Goal: Navigation & Orientation: Find specific page/section

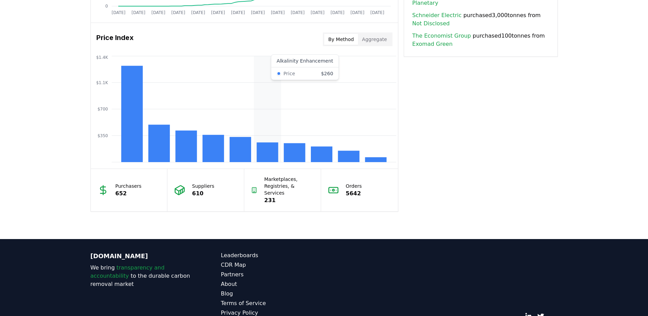
scroll to position [512, 0]
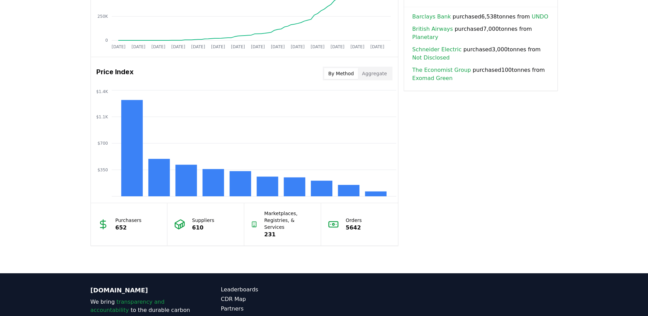
click at [375, 71] on button "Aggregate" at bounding box center [374, 73] width 33 height 11
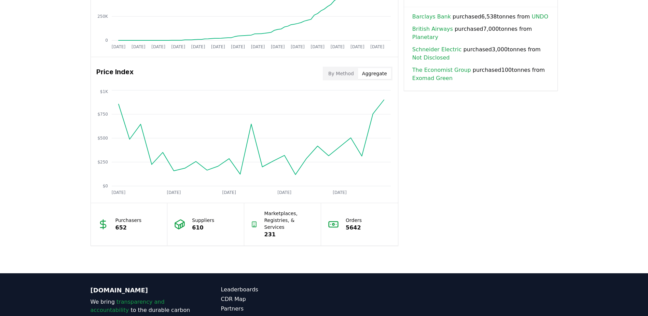
click at [285, 220] on p "Marketplaces, Registries, & Services" at bounding box center [289, 220] width 50 height 20
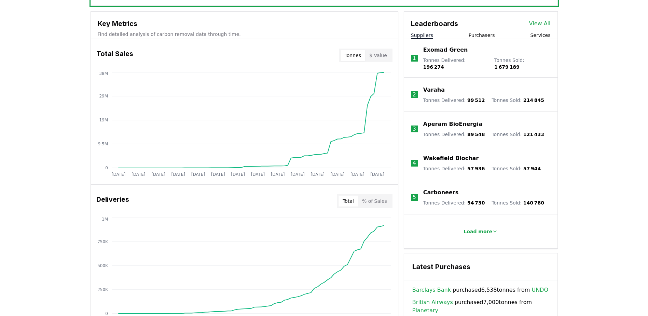
scroll to position [239, 0]
click at [380, 55] on button "$ Value" at bounding box center [378, 55] width 26 height 11
click at [353, 54] on button "Tonnes" at bounding box center [353, 55] width 25 height 11
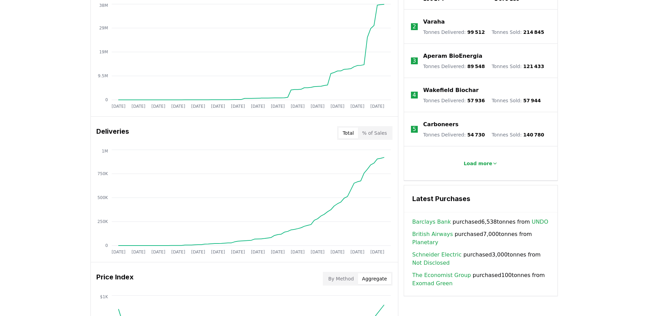
scroll to position [273, 0]
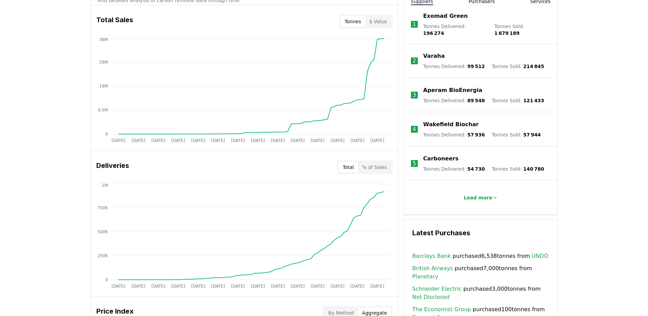
click at [381, 166] on button "% of Sales" at bounding box center [374, 167] width 33 height 11
click at [347, 165] on button "Total" at bounding box center [348, 167] width 19 height 11
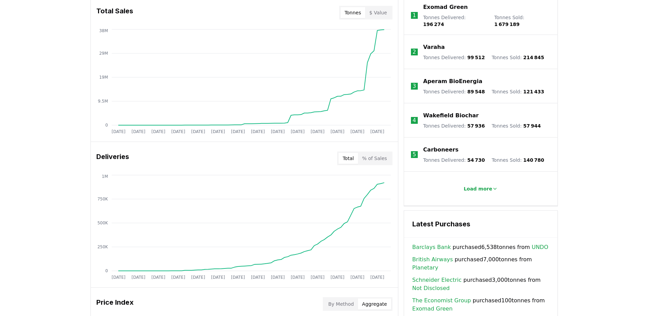
scroll to position [307, 0]
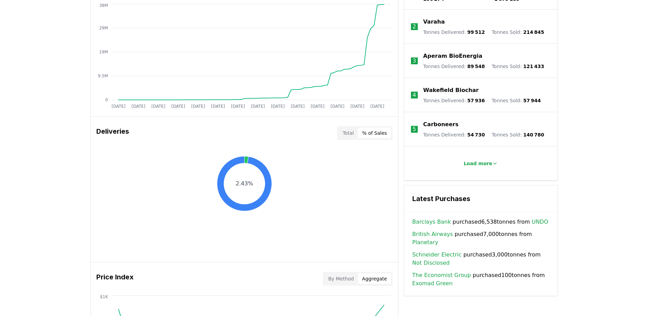
click at [375, 132] on button "% of Sales" at bounding box center [374, 132] width 33 height 11
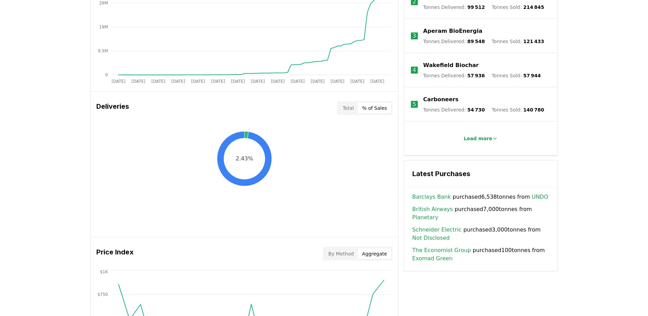
scroll to position [376, 0]
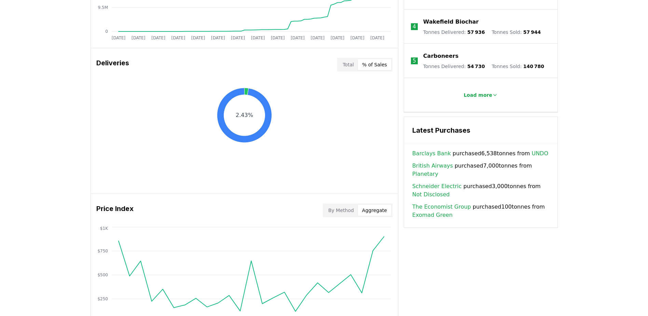
click at [349, 63] on button "Total" at bounding box center [348, 64] width 19 height 11
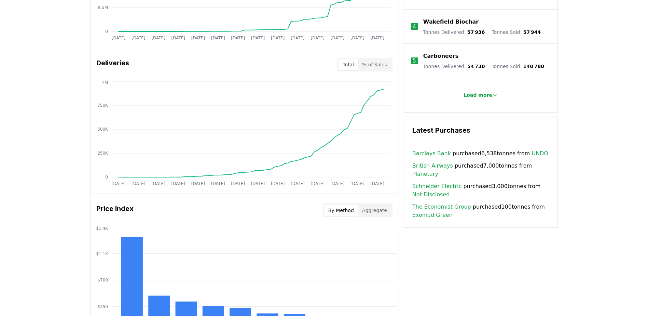
click at [342, 209] on button "By Method" at bounding box center [341, 210] width 34 height 11
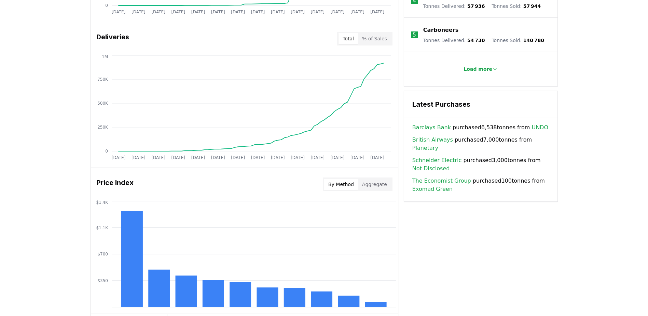
scroll to position [512, 0]
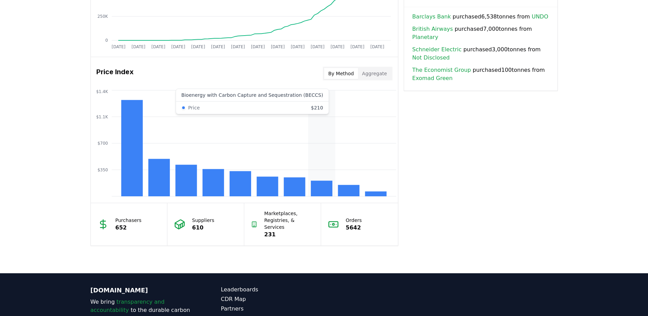
click at [318, 188] on rect at bounding box center [322, 188] width 22 height 16
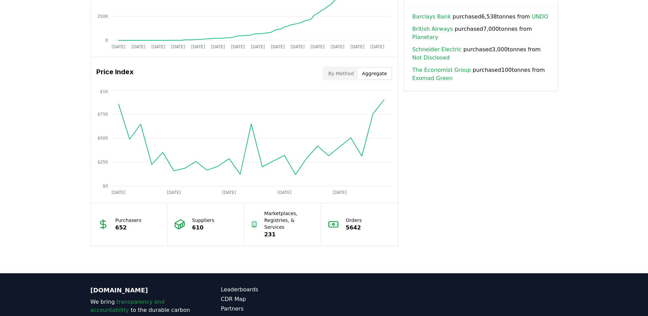
click at [371, 74] on button "Aggregate" at bounding box center [374, 73] width 33 height 11
click at [340, 72] on button "By Method" at bounding box center [341, 73] width 34 height 11
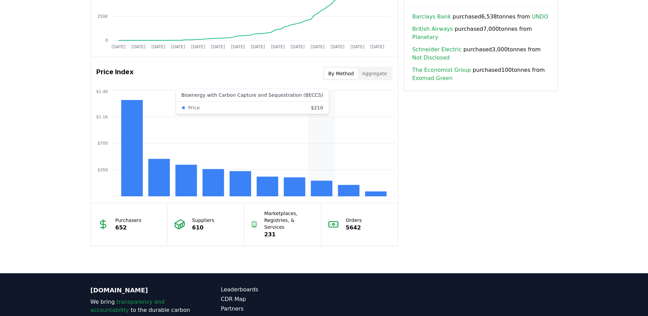
click at [320, 192] on rect at bounding box center [322, 188] width 22 height 16
click at [308, 94] on icon "$350 $700 $1.1K $1.4K" at bounding box center [244, 142] width 307 height 109
click at [308, 107] on icon "$350 $700 $1.1K $1.4K" at bounding box center [244, 142] width 307 height 109
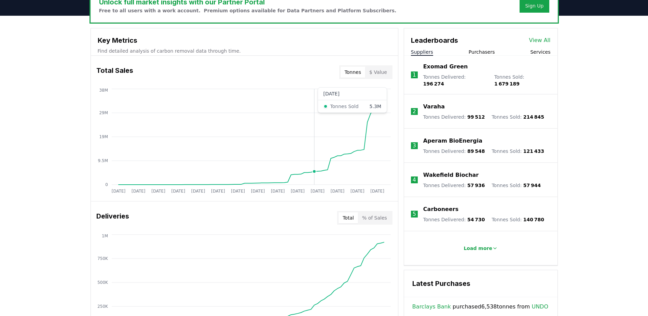
scroll to position [205, 0]
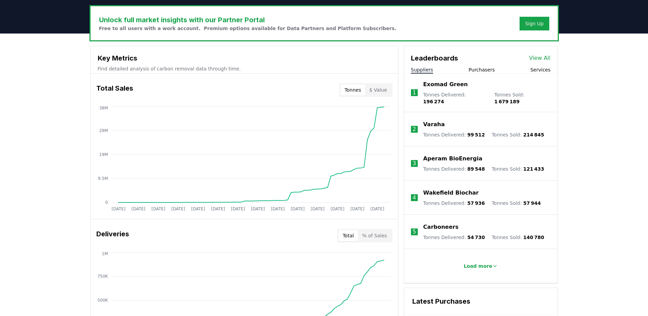
click at [355, 89] on button "Tonnes" at bounding box center [353, 89] width 25 height 11
click at [383, 90] on button "$ Value" at bounding box center [378, 89] width 26 height 11
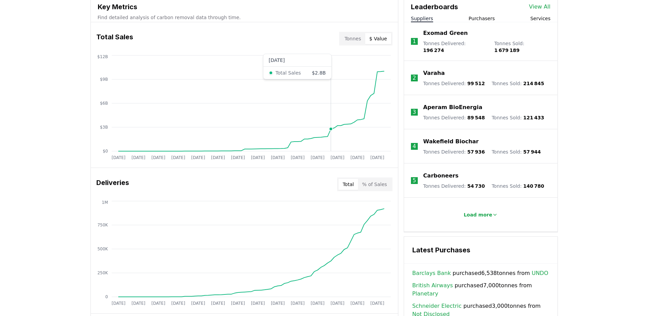
scroll to position [239, 0]
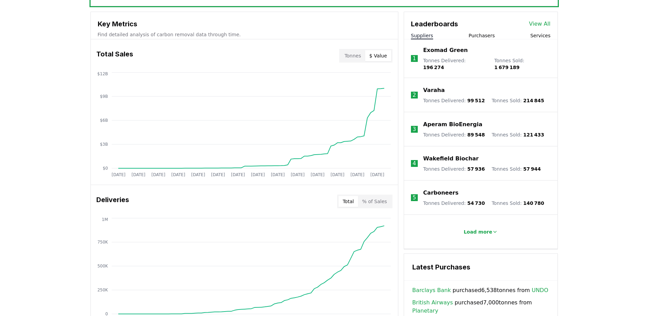
click at [356, 54] on button "Tonnes" at bounding box center [353, 55] width 25 height 11
click at [379, 56] on button "$ Value" at bounding box center [378, 55] width 26 height 11
click at [358, 57] on button "Tonnes" at bounding box center [353, 55] width 25 height 11
click at [357, 53] on button "Tonnes" at bounding box center [353, 55] width 25 height 11
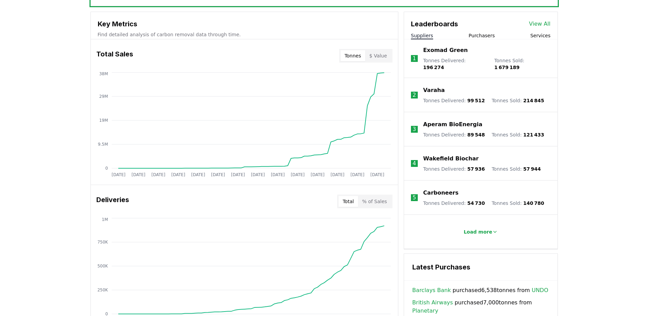
click at [356, 55] on button "Tonnes" at bounding box center [353, 55] width 25 height 11
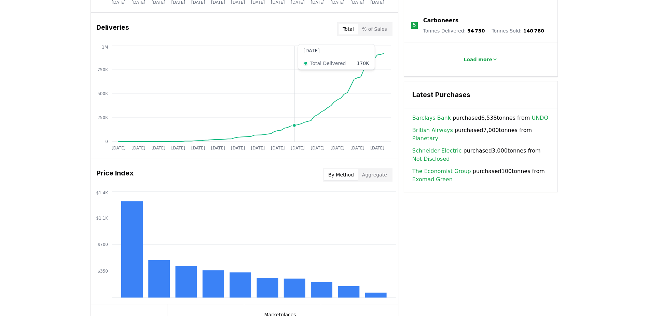
scroll to position [444, 0]
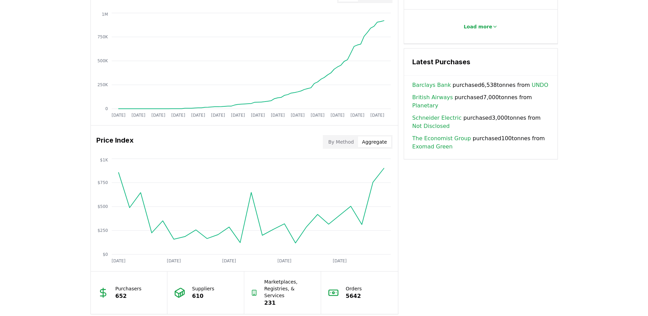
click at [375, 140] on button "Aggregate" at bounding box center [374, 141] width 33 height 11
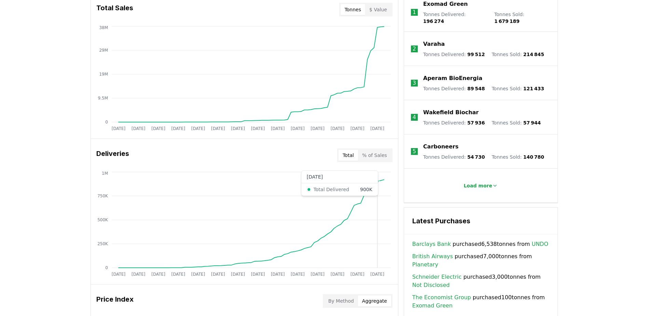
scroll to position [273, 0]
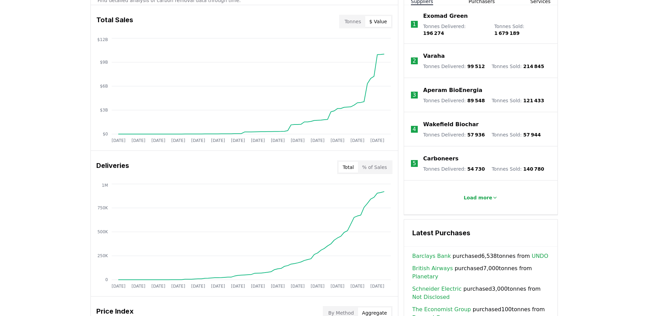
click at [380, 19] on button "$ Value" at bounding box center [378, 21] width 26 height 11
click at [354, 20] on button "Tonnes" at bounding box center [353, 21] width 25 height 11
click at [379, 20] on button "$ Value" at bounding box center [378, 21] width 26 height 11
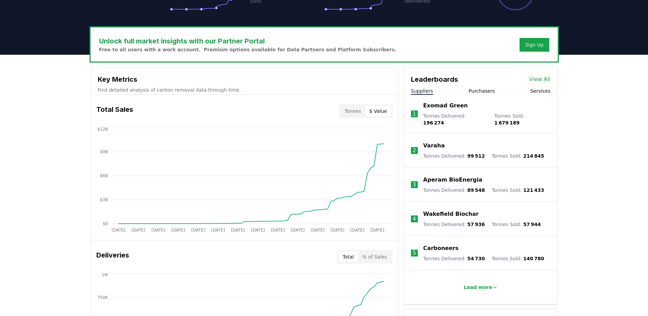
scroll to position [205, 0]
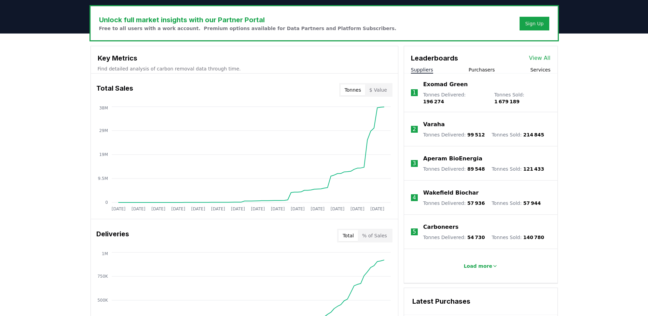
click at [355, 88] on button "Tonnes" at bounding box center [353, 89] width 25 height 11
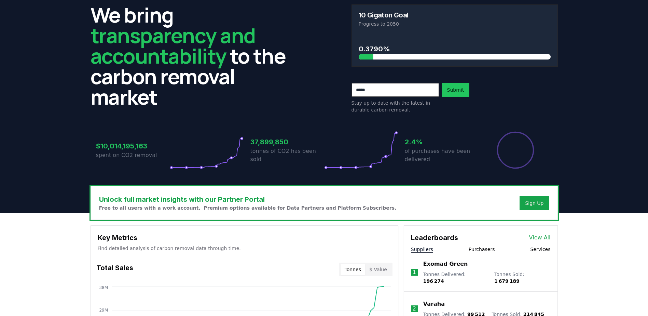
scroll to position [0, 0]
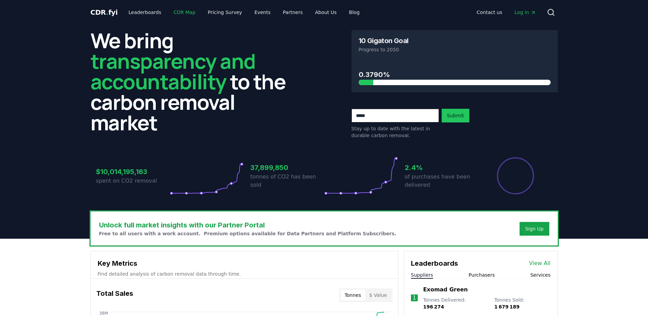
click at [179, 12] on link "CDR Map" at bounding box center [184, 12] width 33 height 12
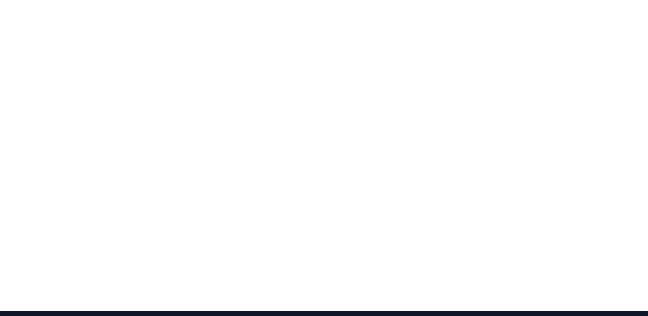
scroll to position [108, 0]
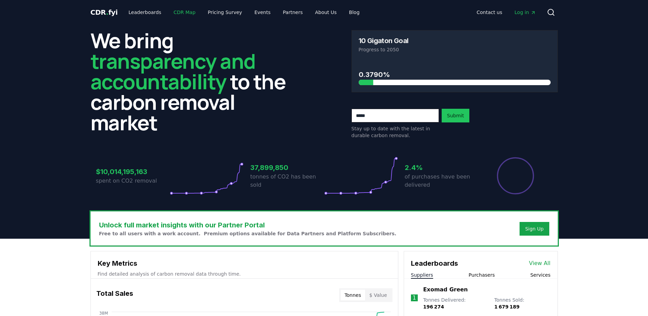
click at [180, 11] on link "CDR Map" at bounding box center [184, 12] width 33 height 12
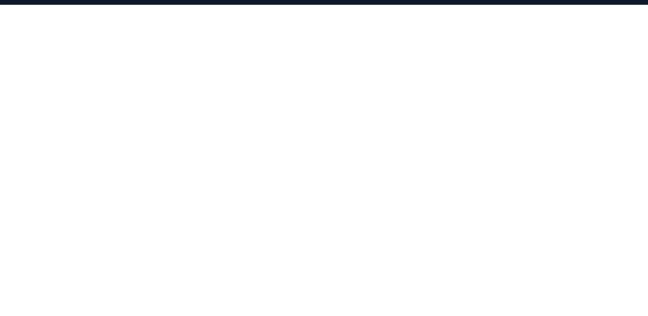
scroll to position [110, 0]
